Goal: Transaction & Acquisition: Purchase product/service

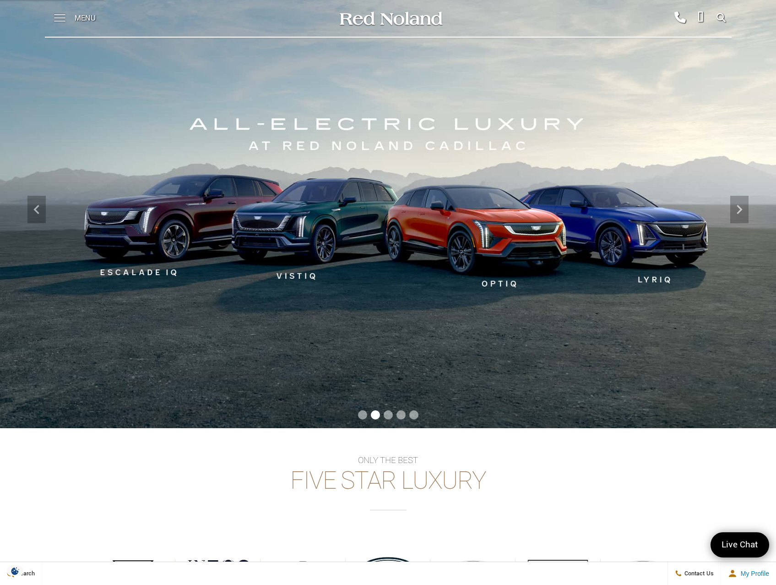
click at [59, 15] on span at bounding box center [59, 14] width 11 height 1
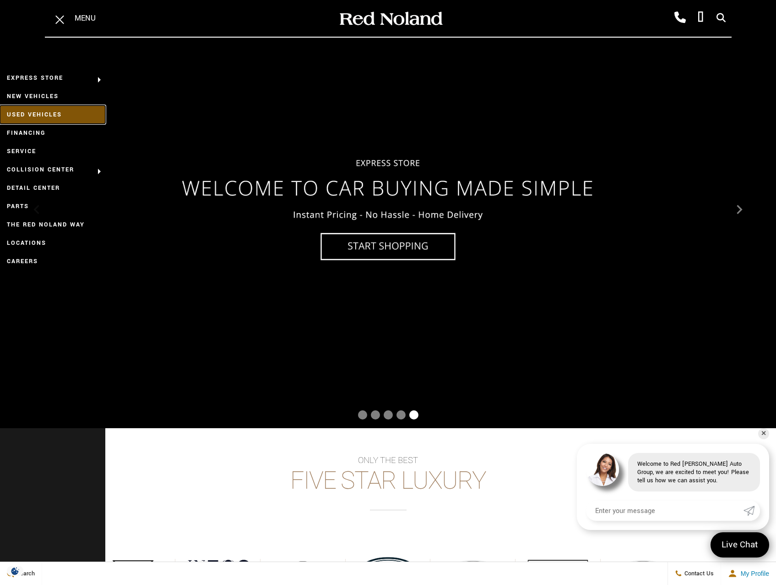
click at [40, 111] on link "Used Vehicles" at bounding box center [52, 114] width 105 height 18
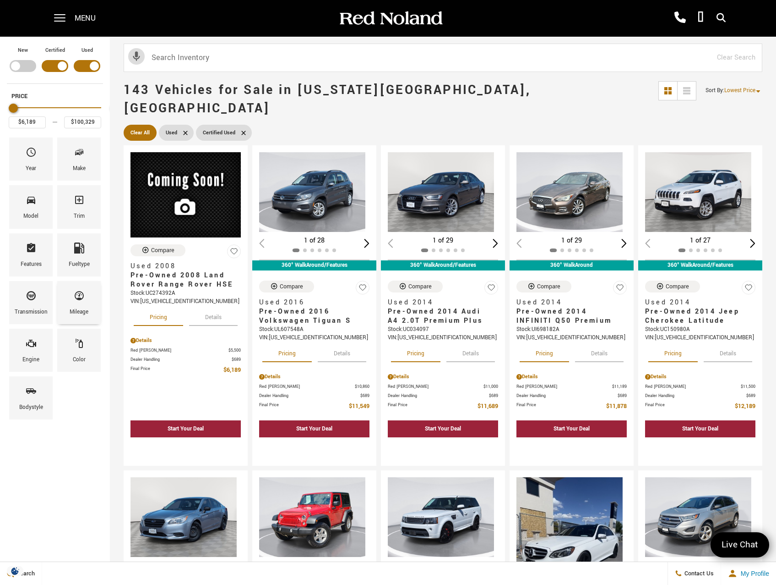
click at [85, 303] on span "Mileage" at bounding box center [79, 297] width 11 height 19
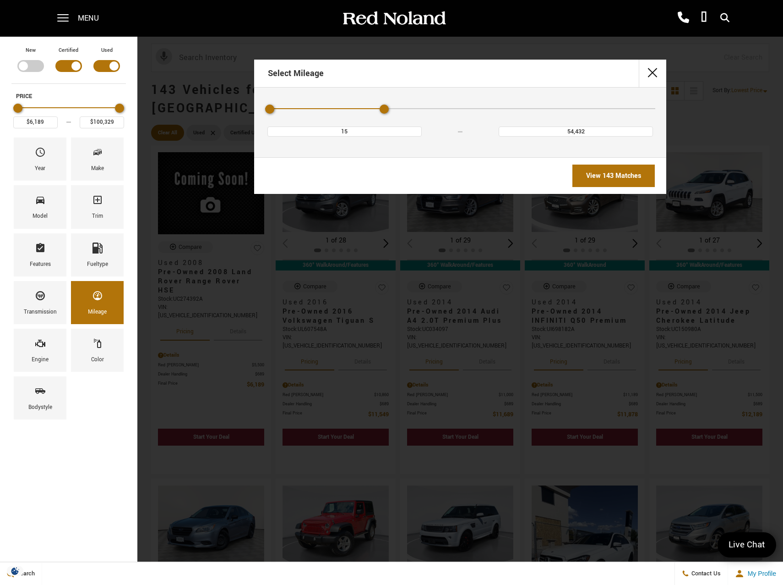
type input "36,293"
drag, startPoint x: 651, startPoint y: 107, endPoint x: 355, endPoint y: 106, distance: 295.9
click at [355, 106] on div "Mileage" at bounding box center [460, 109] width 390 height 16
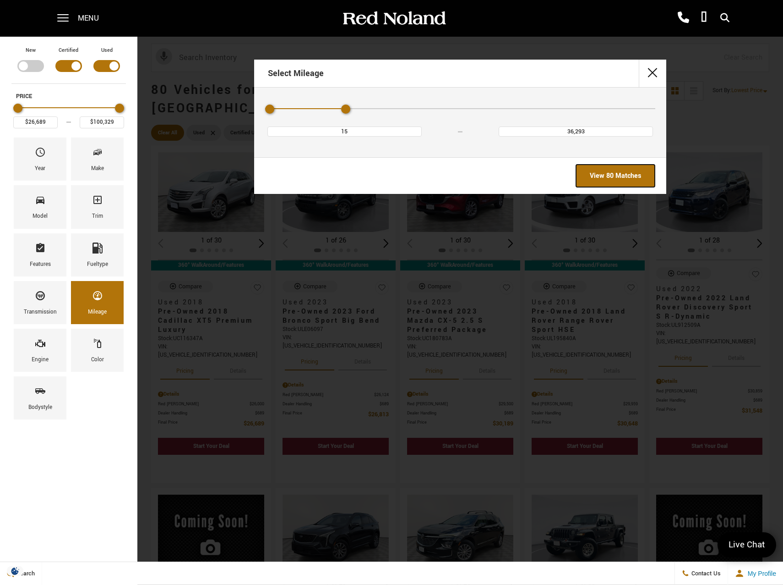
click at [609, 175] on link "View 80 Matches" at bounding box center [615, 175] width 79 height 22
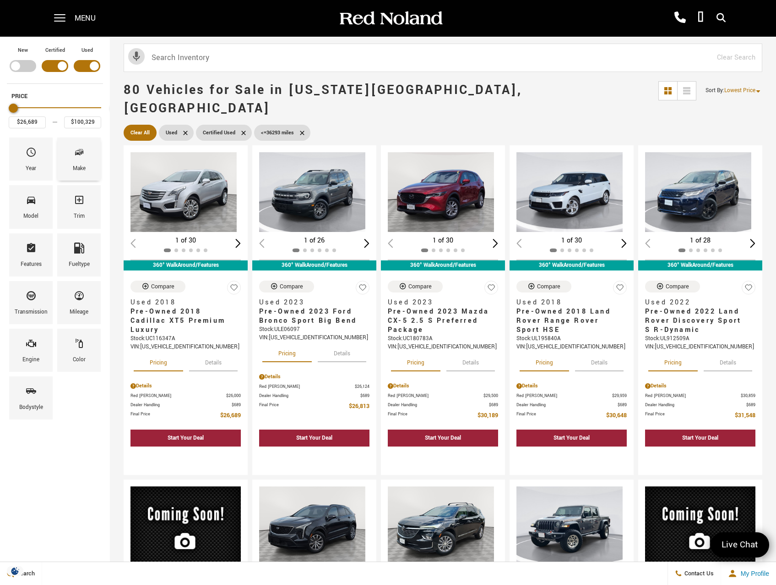
click at [85, 154] on icon "Make" at bounding box center [79, 152] width 11 height 11
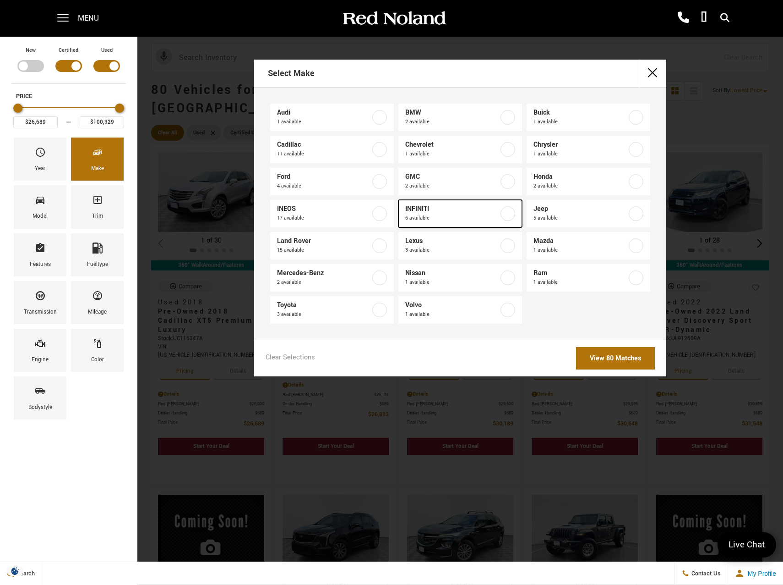
click at [509, 211] on label at bounding box center [508, 213] width 15 height 15
type input "$37,678"
type input "$47,578"
checkbox input "true"
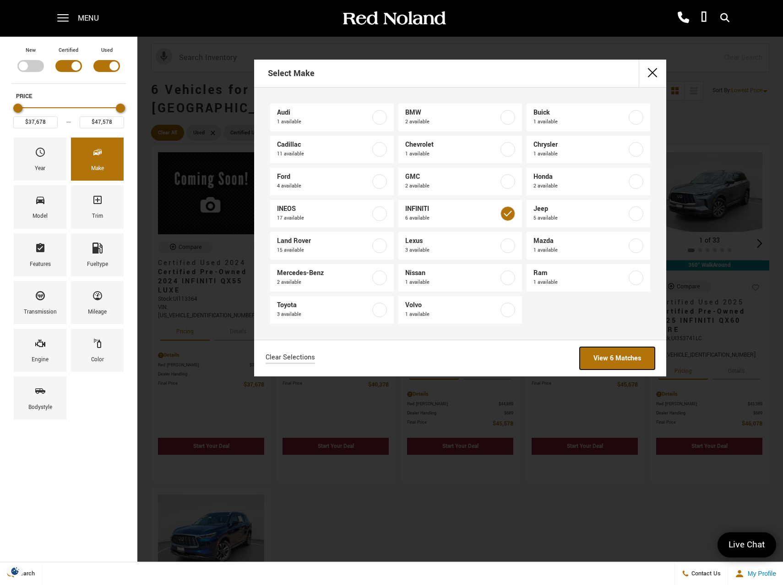
click at [618, 352] on link "View 6 Matches" at bounding box center [617, 358] width 75 height 22
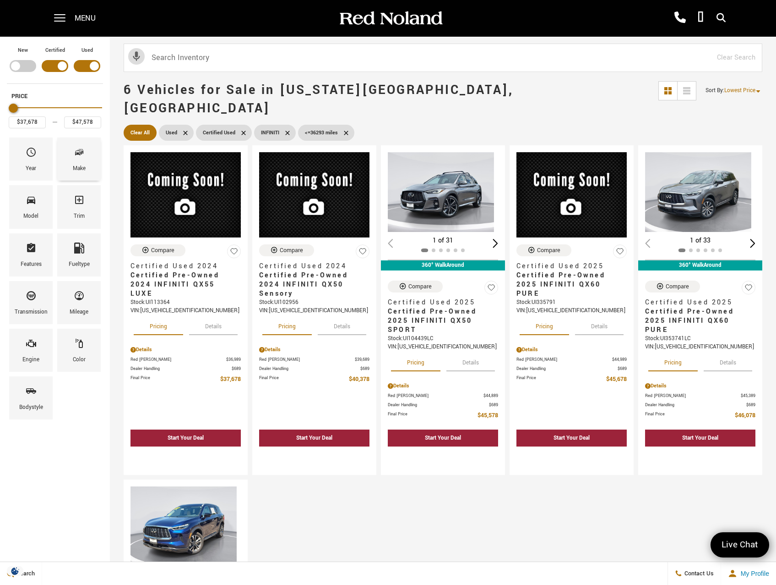
click at [101, 157] on div "Make" at bounding box center [79, 158] width 44 height 43
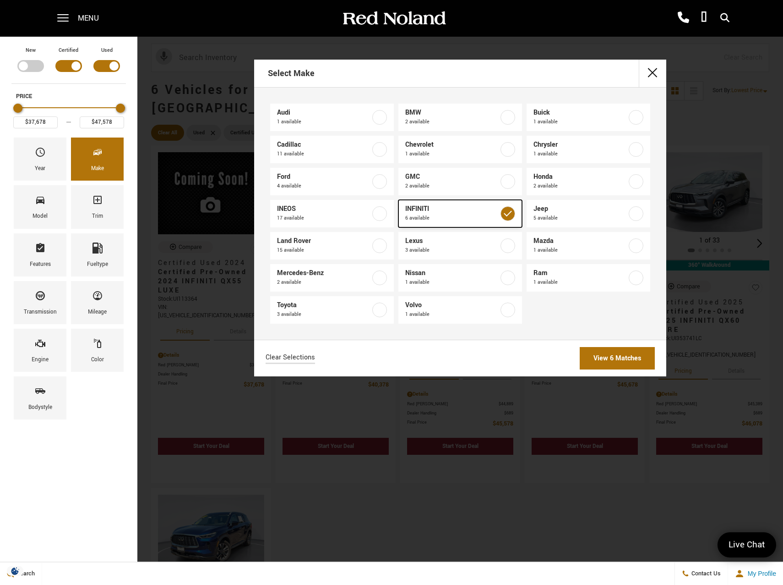
click at [510, 211] on label at bounding box center [508, 213] width 15 height 15
type input "$26,689"
type input "$100,329"
checkbox input "false"
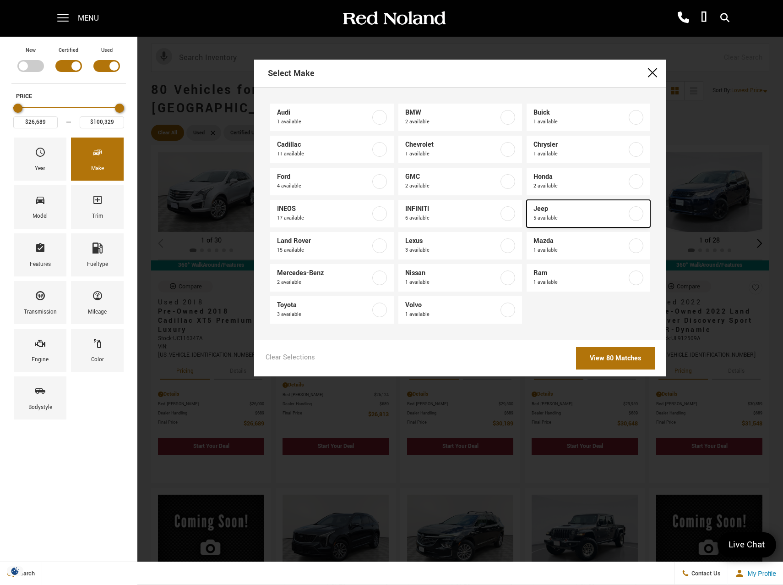
click at [638, 212] on label at bounding box center [636, 213] width 15 height 15
type input "$37,342"
type input "$77,011"
checkbox input "true"
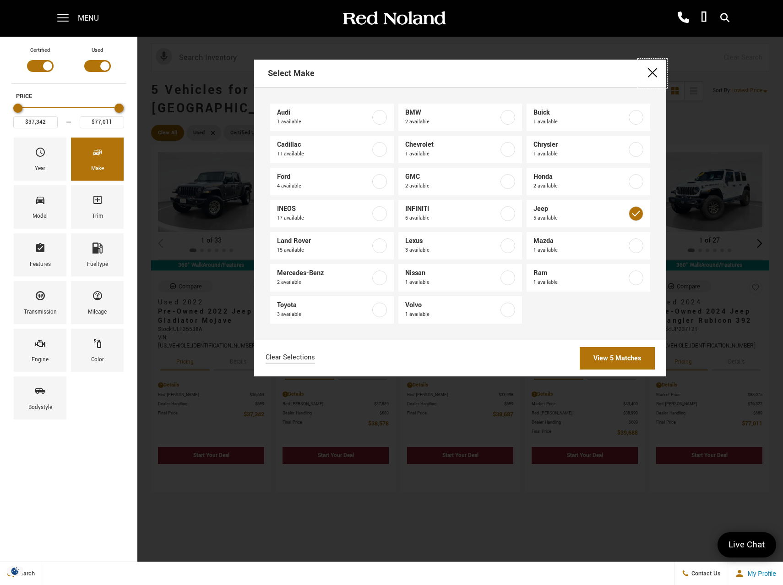
click at [650, 71] on button "close" at bounding box center [652, 73] width 27 height 27
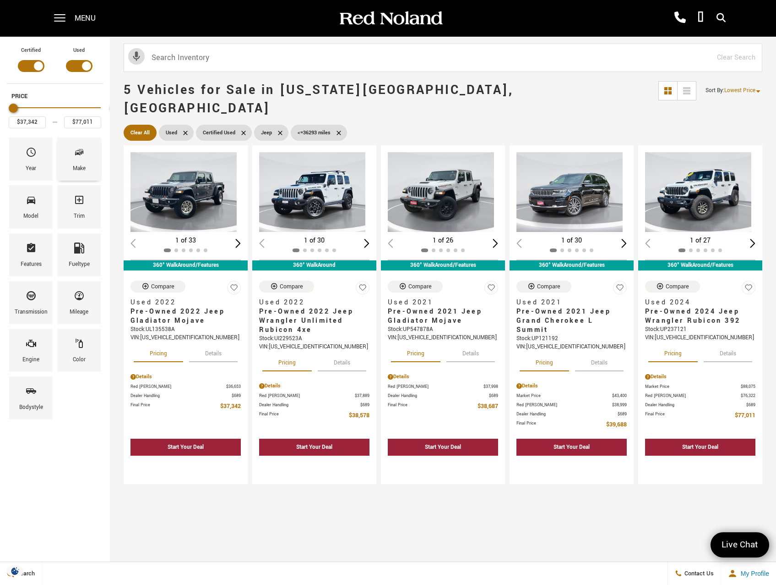
click at [85, 161] on span "Make" at bounding box center [79, 153] width 11 height 19
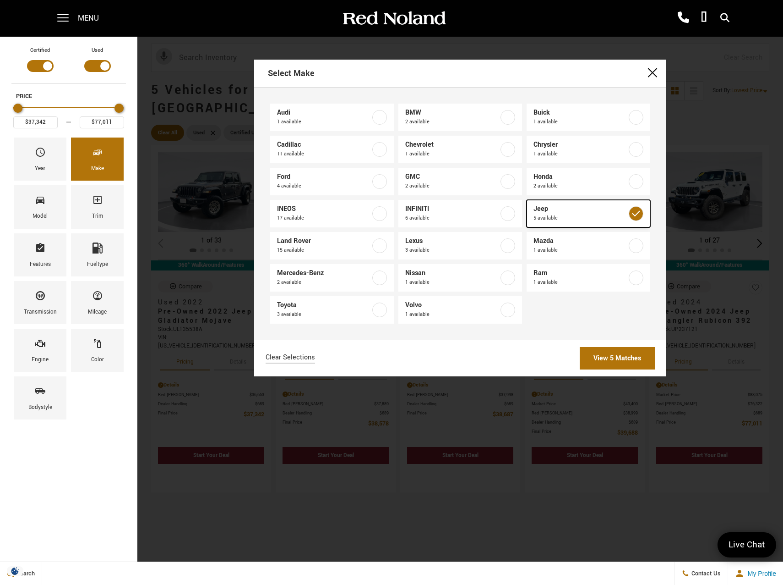
click at [637, 213] on label at bounding box center [636, 213] width 15 height 15
type input "$26,689"
type input "$100,329"
checkbox input "false"
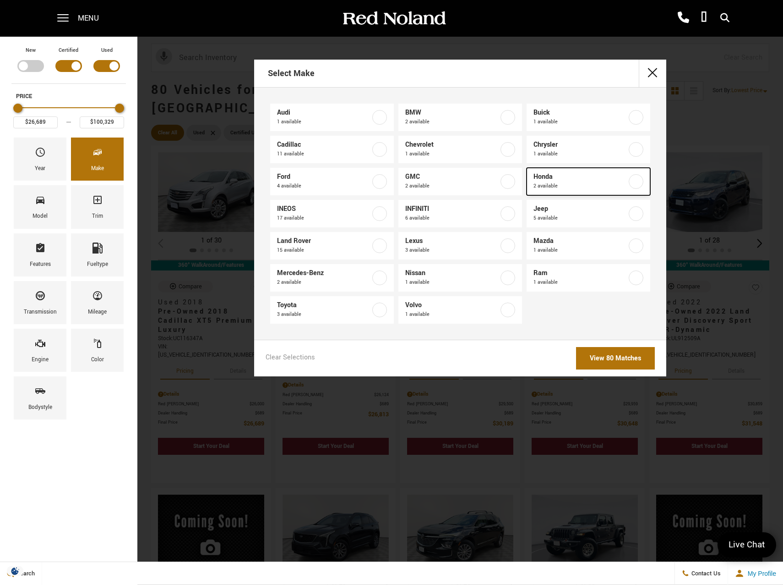
click at [636, 177] on label at bounding box center [636, 181] width 15 height 15
type input "$43,587"
type input "$51,189"
checkbox input "true"
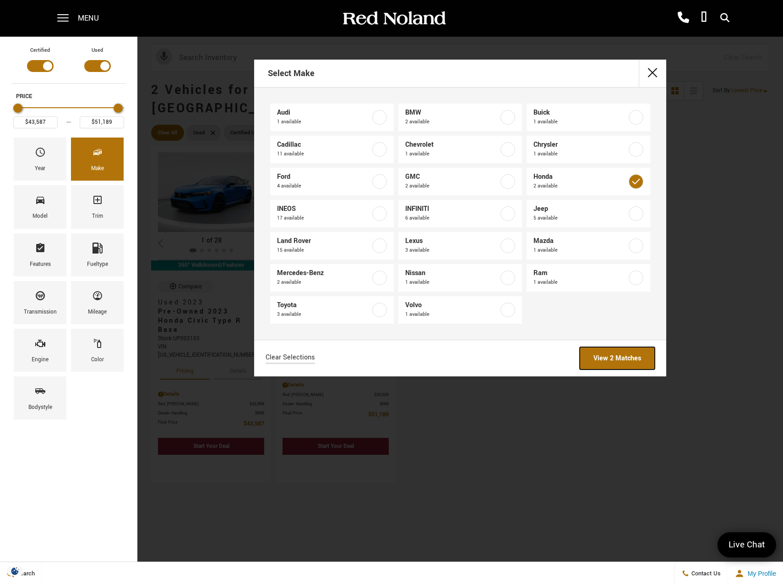
click at [616, 361] on link "View 2 Matches" at bounding box center [617, 358] width 75 height 22
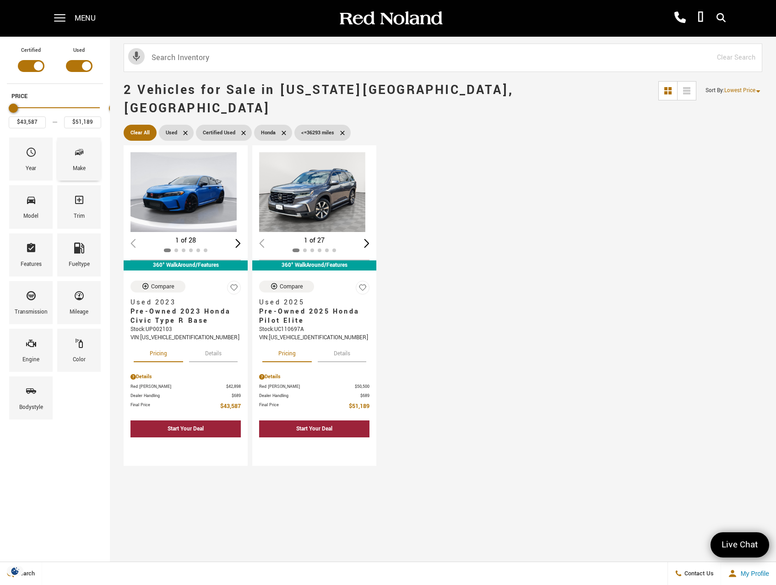
click at [85, 157] on icon "Make" at bounding box center [79, 152] width 11 height 11
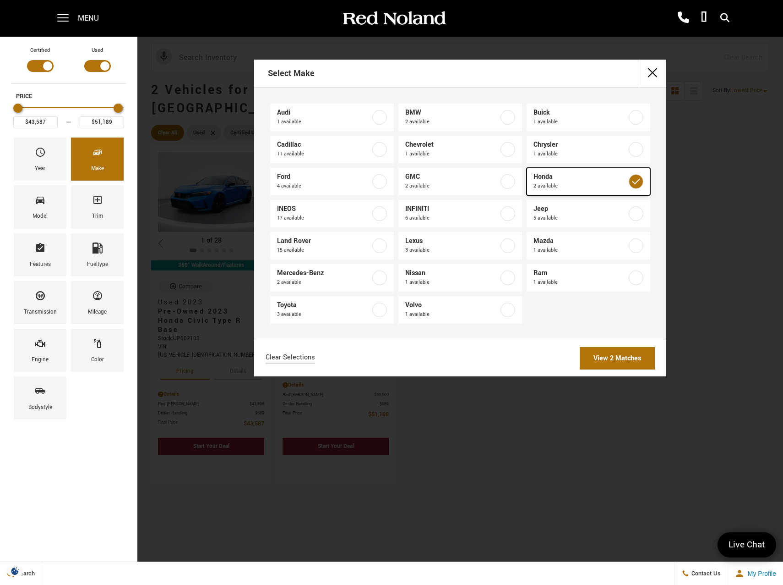
click at [637, 181] on label at bounding box center [636, 181] width 15 height 15
type input "$26,689"
type input "$100,329"
checkbox input "false"
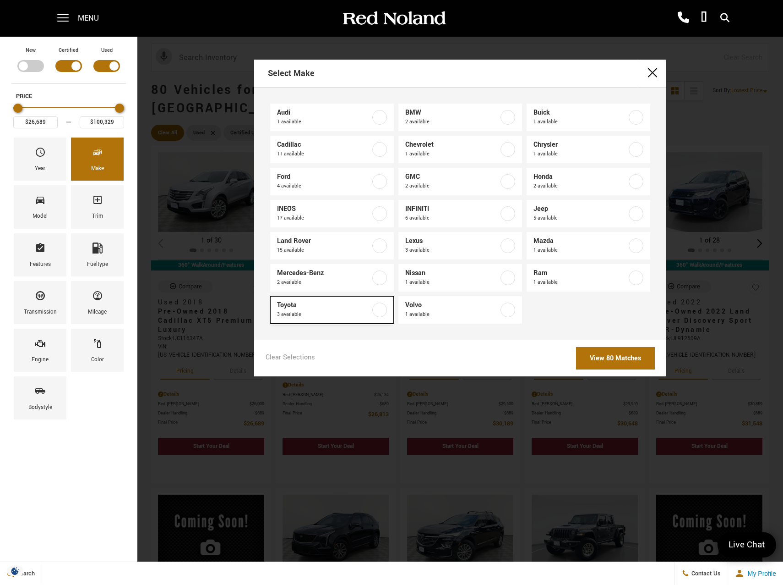
click at [381, 310] on label at bounding box center [379, 309] width 15 height 15
type input "$38,878"
type input "$53,767"
checkbox input "true"
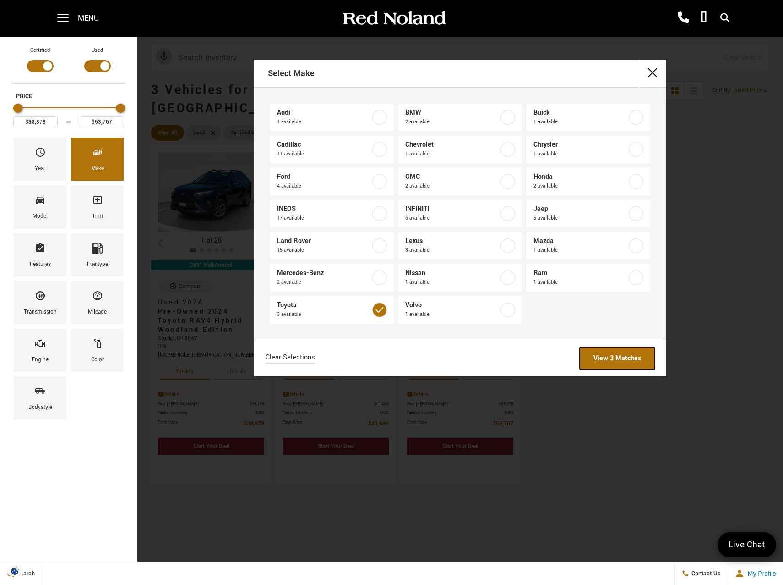
click at [617, 353] on link "View 3 Matches" at bounding box center [617, 358] width 75 height 22
